Goal: Find specific page/section: Find specific page/section

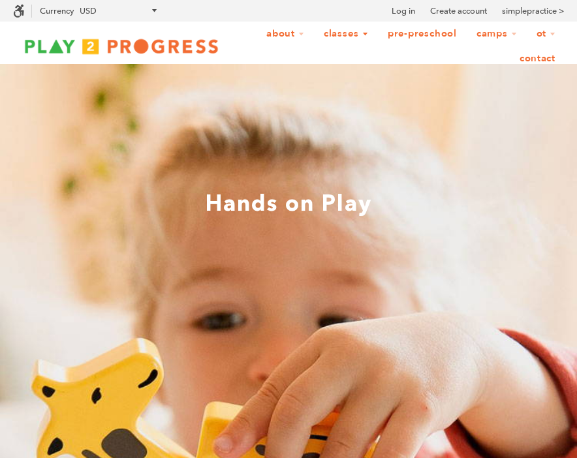
scroll to position [1, 1]
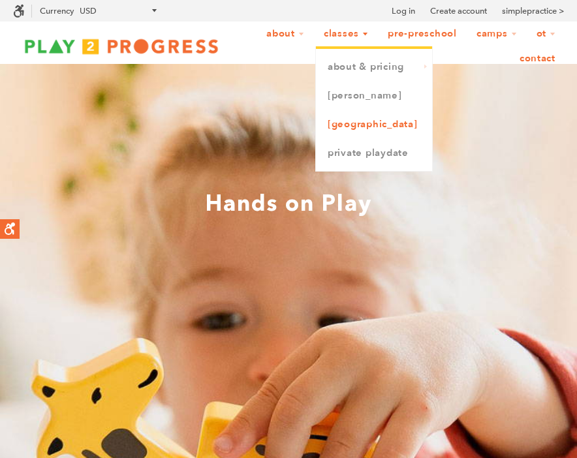
click at [343, 117] on link "[GEOGRAPHIC_DATA]" at bounding box center [374, 124] width 116 height 29
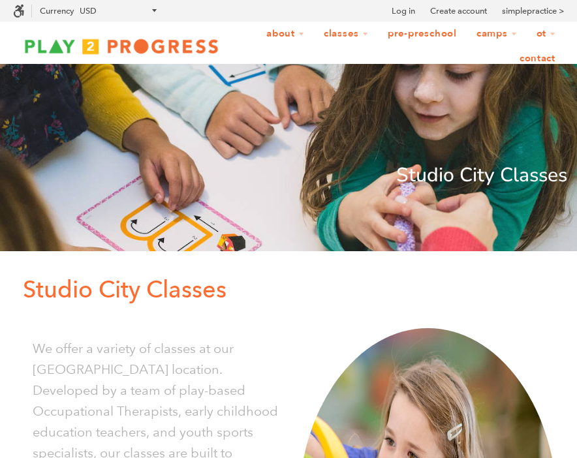
scroll to position [1, 1]
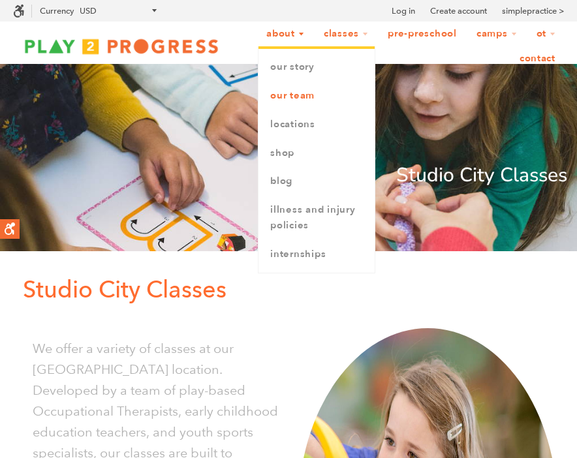
click at [305, 97] on link "Our Team" at bounding box center [316, 96] width 116 height 29
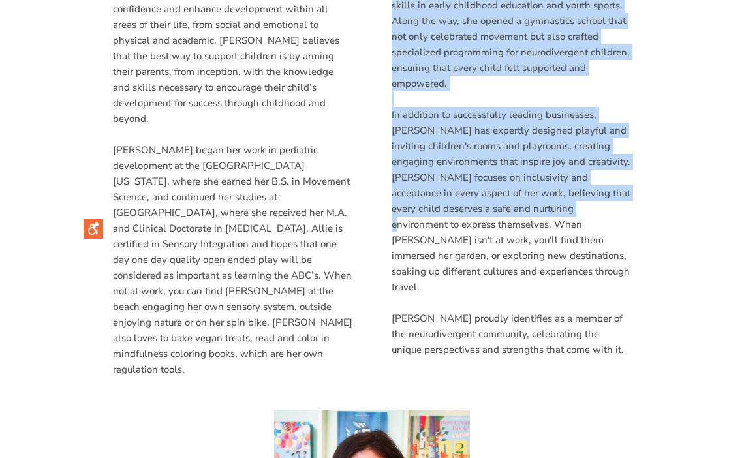
scroll to position [1038, 0]
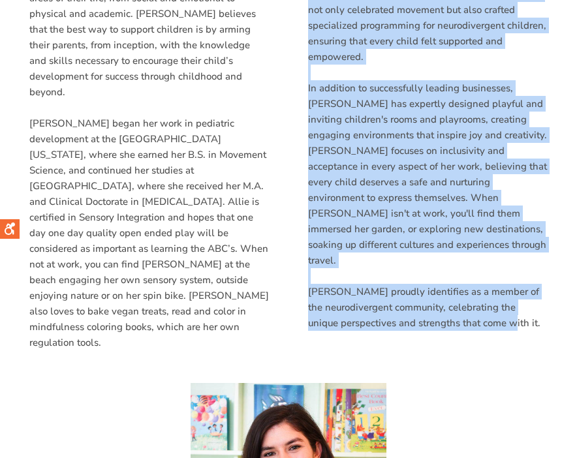
drag, startPoint x: 308, startPoint y: 13, endPoint x: 532, endPoint y: 275, distance: 344.9
click at [532, 275] on div "Morgan Lennon grew up in sunny Southern California, and developed a love for th…" at bounding box center [428, 88] width 240 height 486
copy div "Morgan Lennon grew up in sunny Southern California, and developed a love for th…"
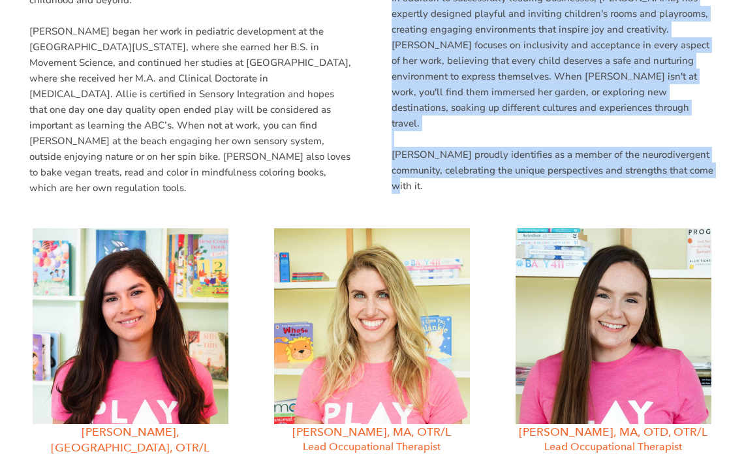
scroll to position [1, 1]
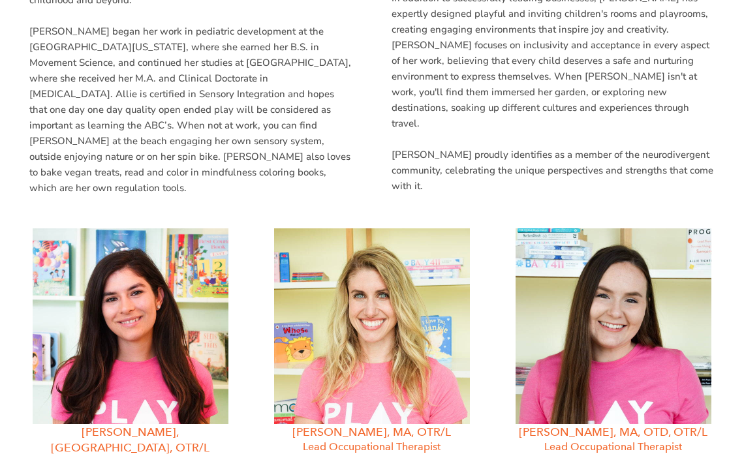
click at [423, 147] on p "Morgan proudly identifies as a member of the neurodivergent community, celebrat…" at bounding box center [553, 170] width 323 height 47
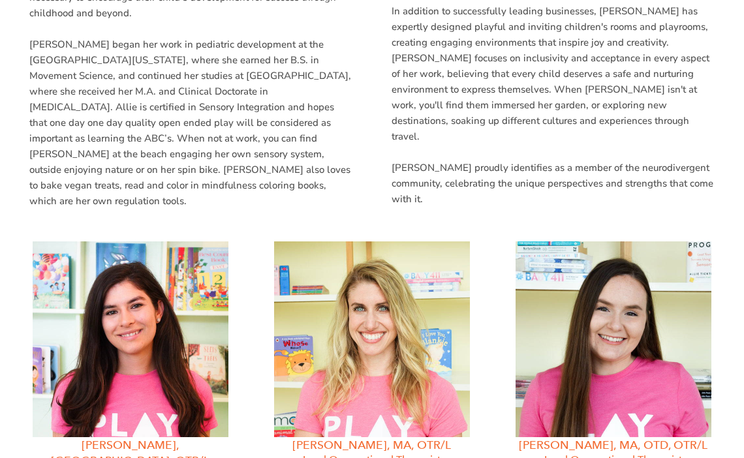
scroll to position [1024, 0]
